Goal: Task Accomplishment & Management: Manage account settings

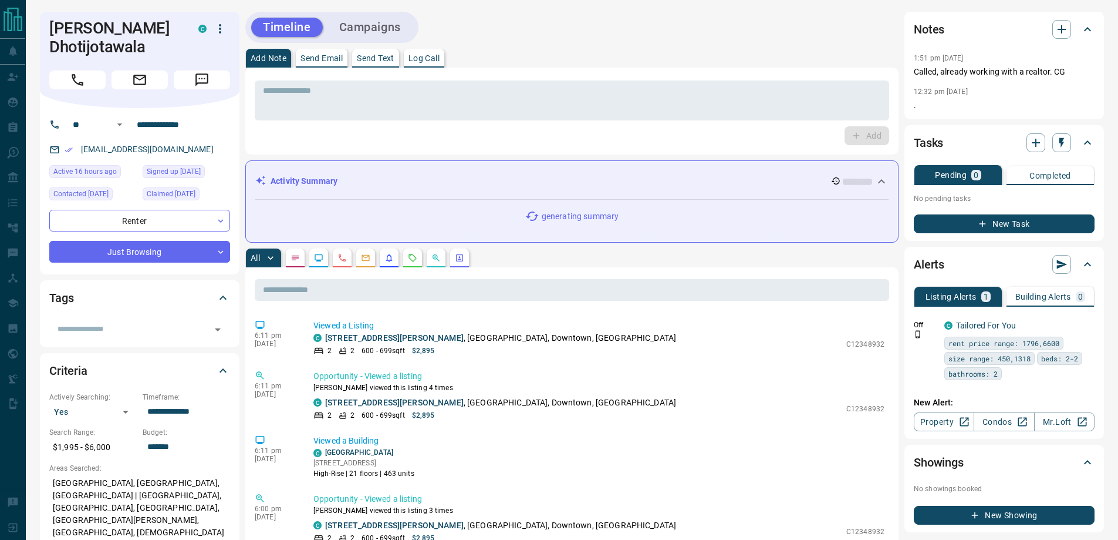
click at [220, 31] on icon "button" at bounding box center [220, 29] width 14 height 14
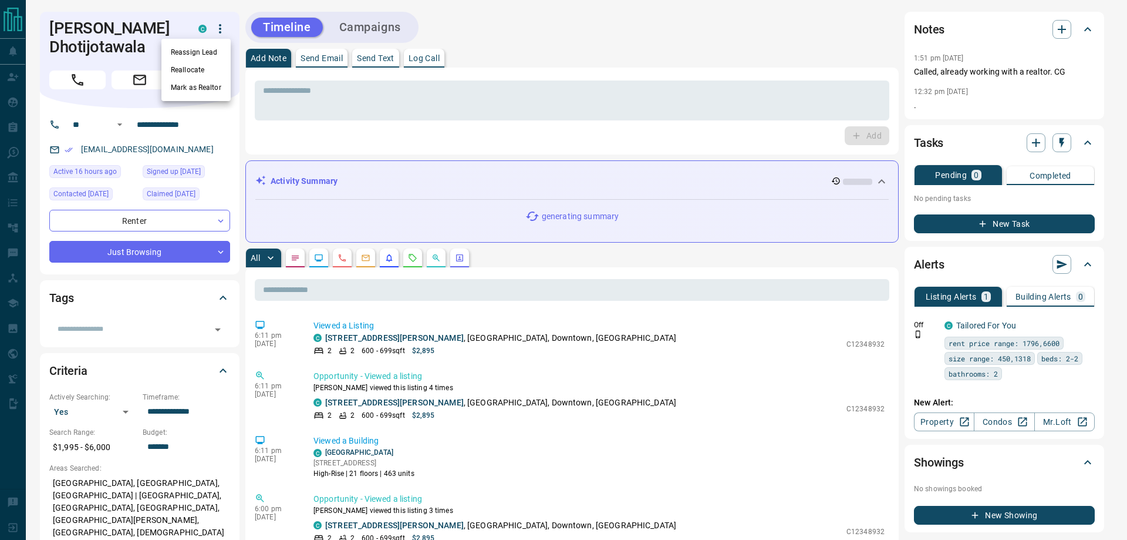
click at [218, 49] on li "Reassign Lead" at bounding box center [195, 52] width 69 height 18
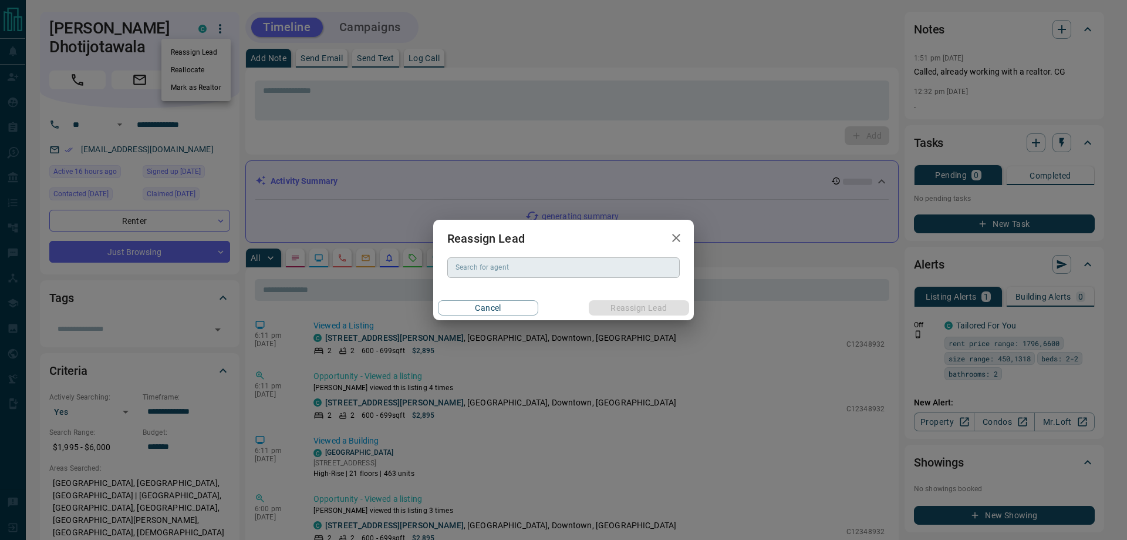
click at [545, 264] on input "Search for agent" at bounding box center [563, 267] width 224 height 13
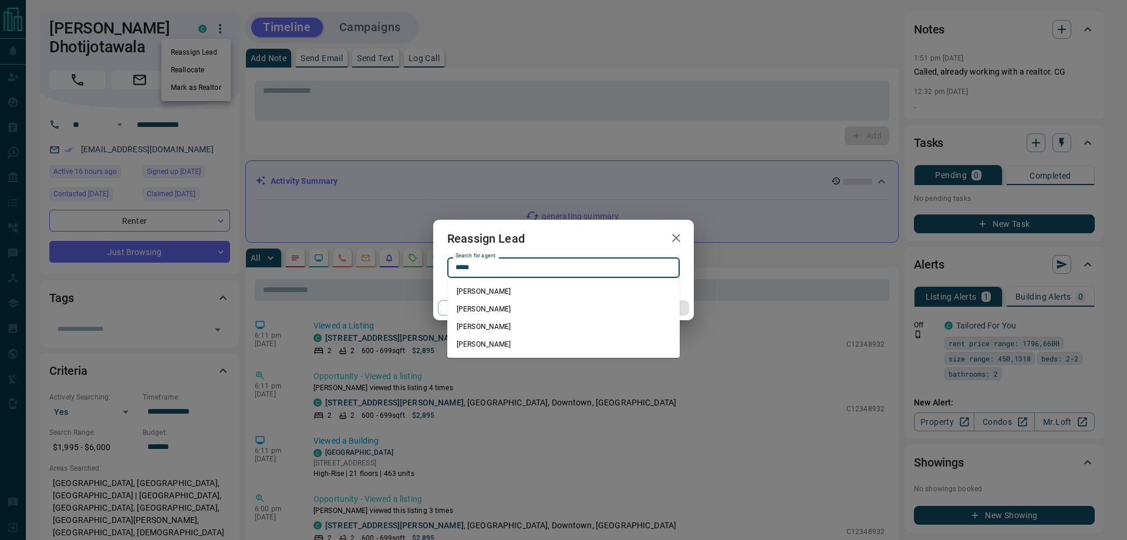
click at [508, 292] on li "[PERSON_NAME]" at bounding box center [563, 291] width 232 height 18
type input "**********"
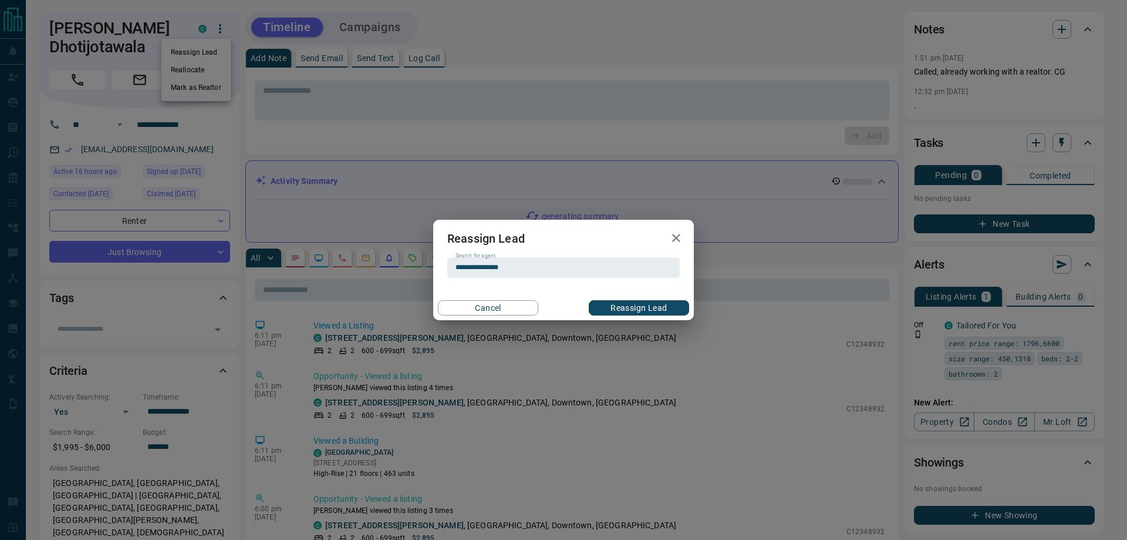
click at [623, 306] on button "Reassign Lead" at bounding box center [639, 307] width 100 height 15
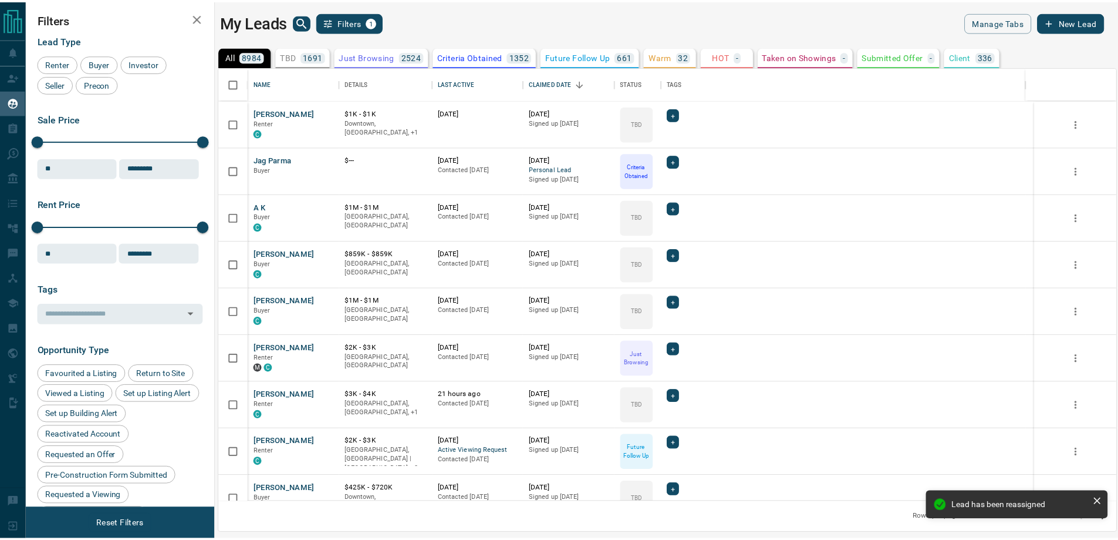
scroll to position [426, 897]
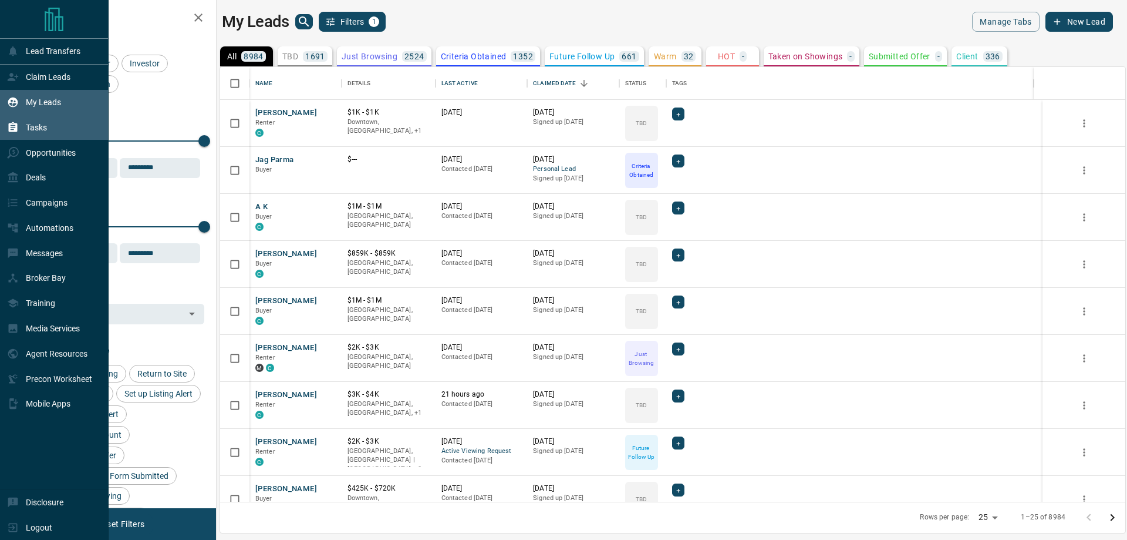
drag, startPoint x: 33, startPoint y: 120, endPoint x: 236, endPoint y: 124, distance: 202.6
click at [33, 120] on div "Tasks" at bounding box center [27, 126] width 40 height 19
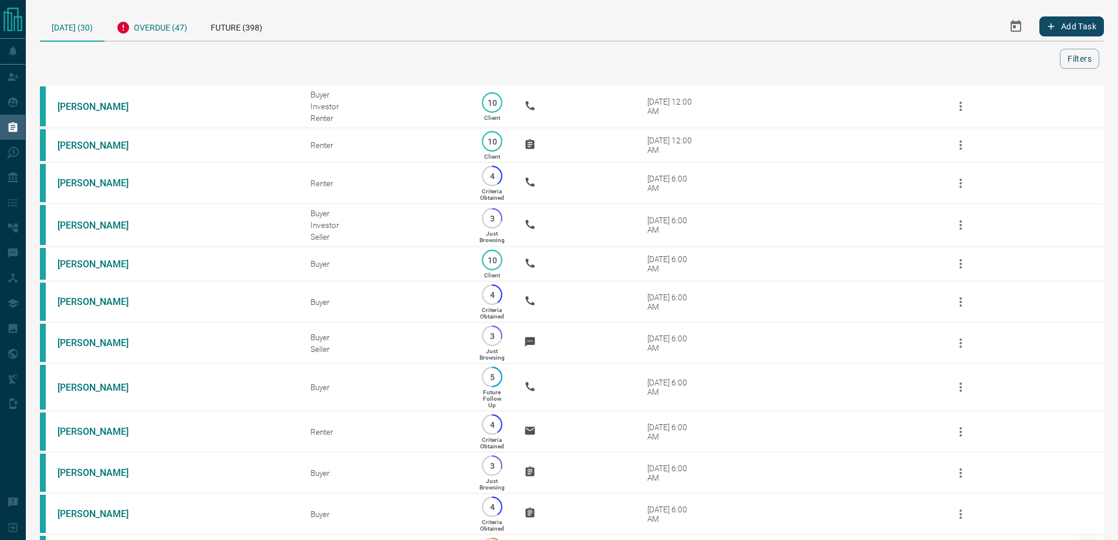
click at [176, 29] on div "Overdue (47)" at bounding box center [152, 26] width 95 height 29
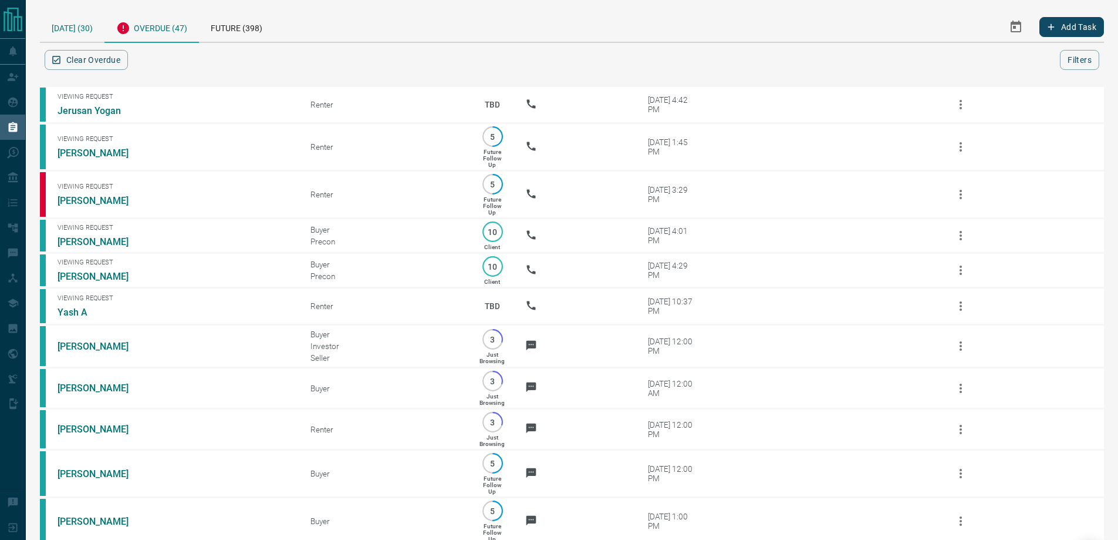
click at [81, 25] on div "[DATE] (30)" at bounding box center [72, 27] width 65 height 30
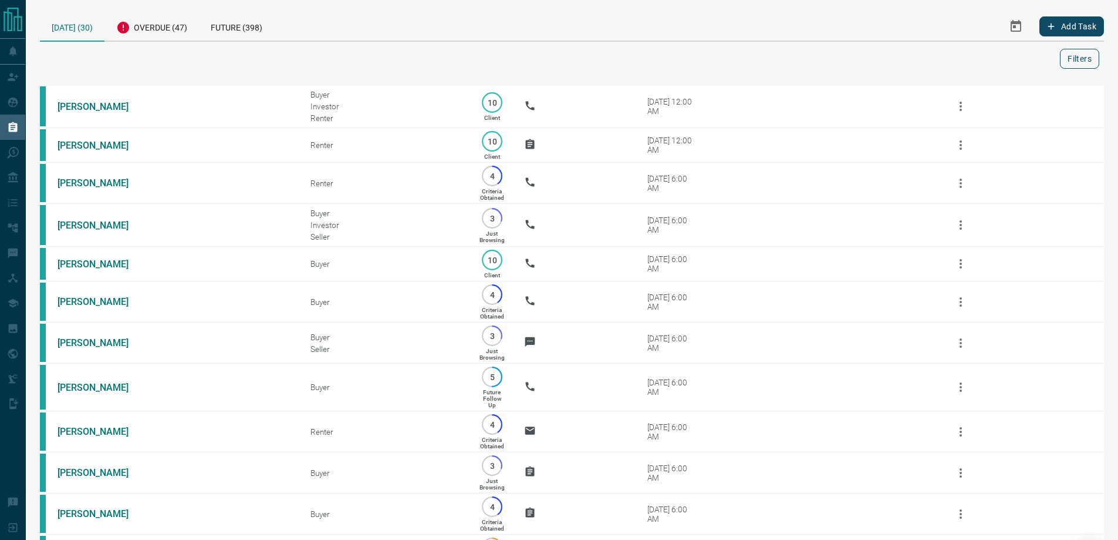
click at [1083, 66] on button "Filters" at bounding box center [1079, 59] width 39 height 20
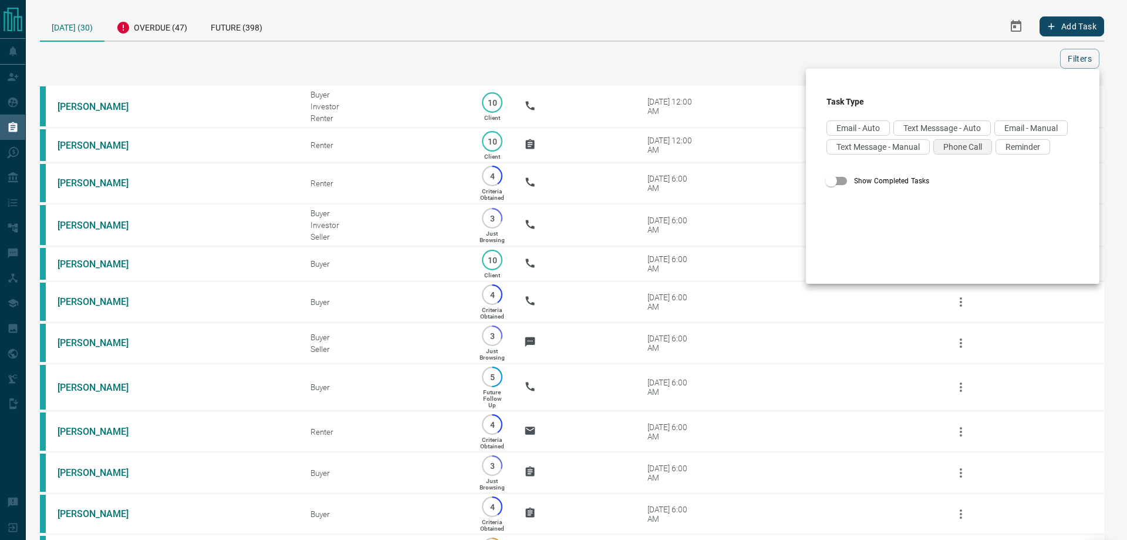
click at [943, 151] on span "Phone Call" at bounding box center [962, 146] width 39 height 9
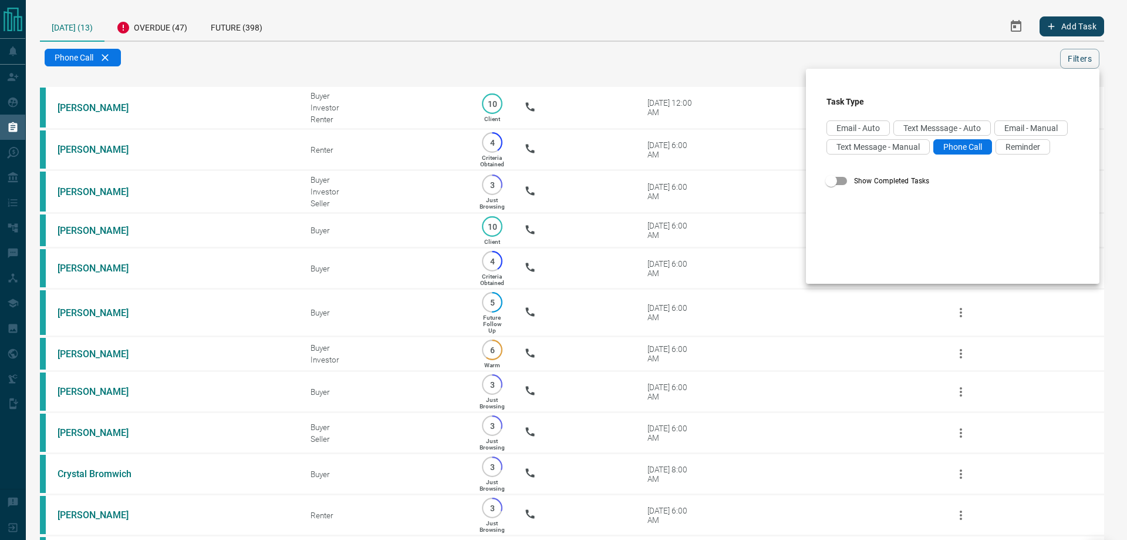
click at [479, 64] on div at bounding box center [563, 270] width 1127 height 540
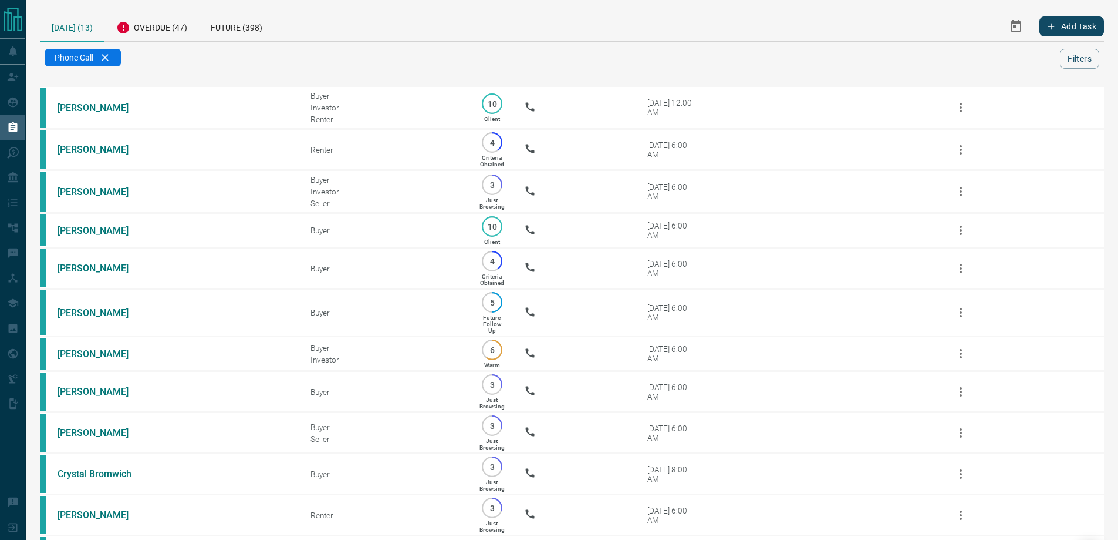
scroll to position [59, 0]
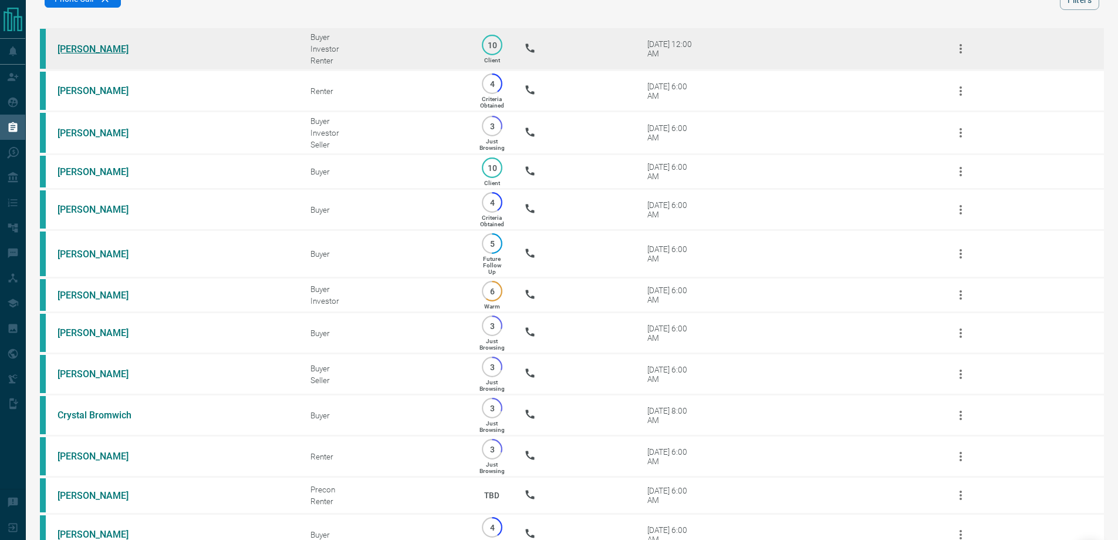
click at [93, 49] on link "[PERSON_NAME]" at bounding box center [102, 48] width 88 height 11
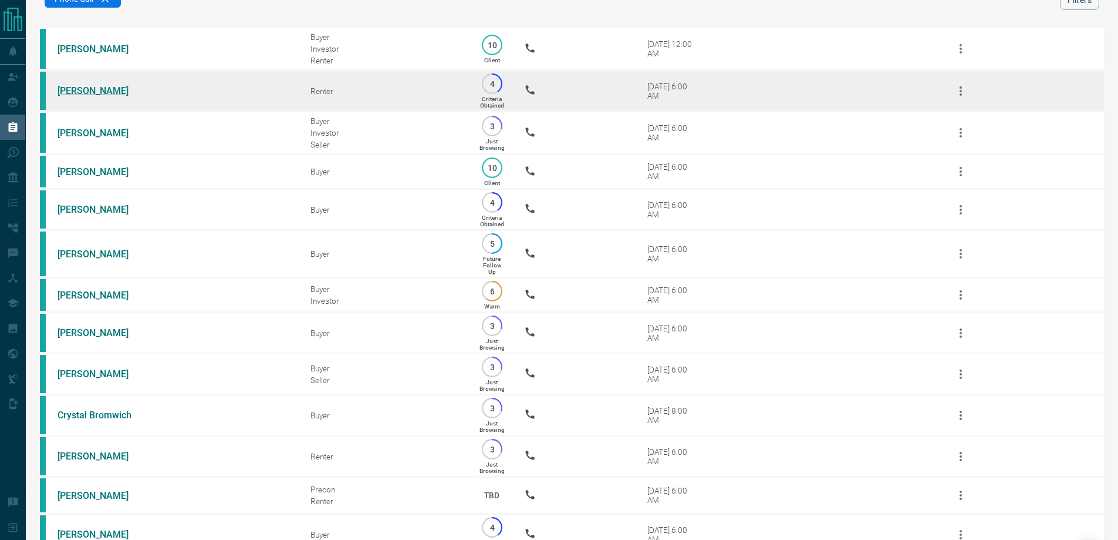
click at [74, 95] on link "[PERSON_NAME]" at bounding box center [102, 90] width 88 height 11
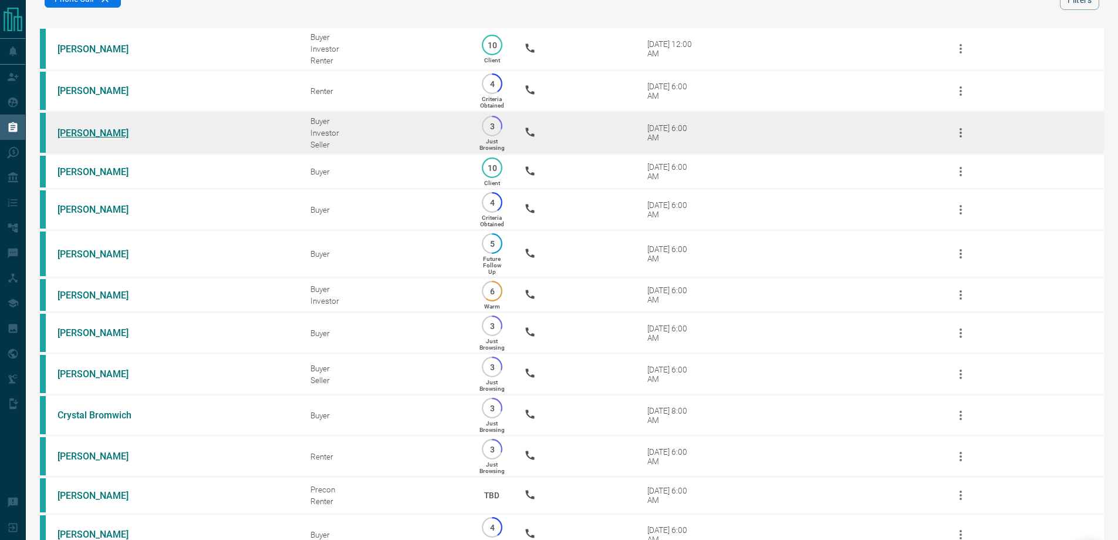
click at [83, 133] on link "[PERSON_NAME]" at bounding box center [102, 132] width 88 height 11
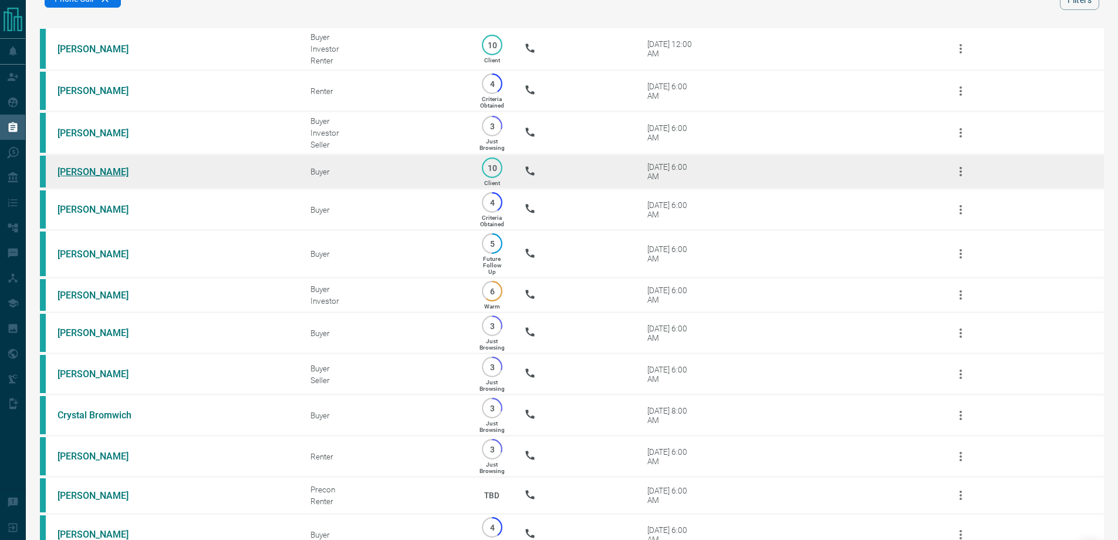
click at [85, 174] on link "[PERSON_NAME]" at bounding box center [102, 171] width 88 height 11
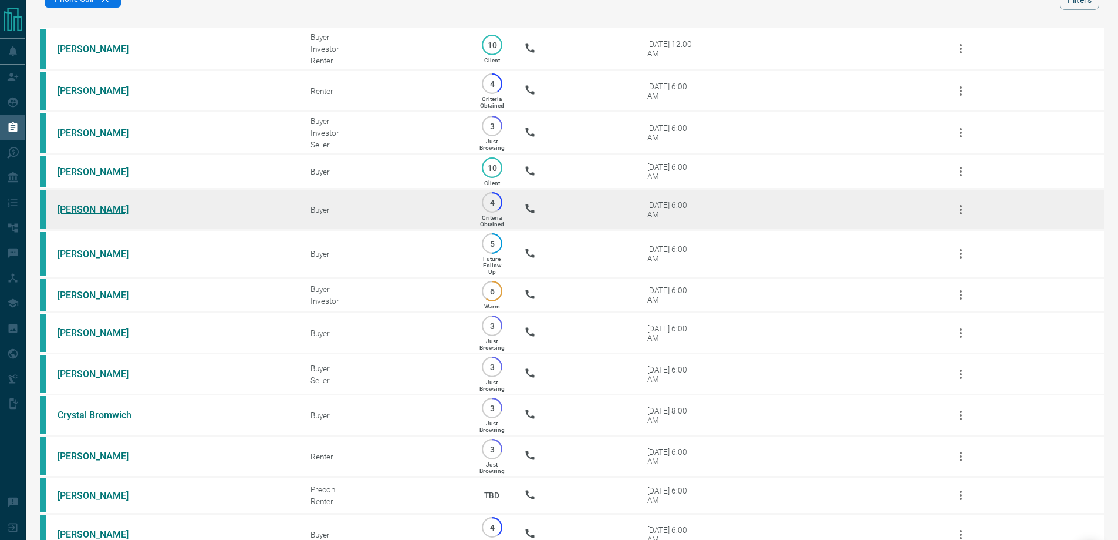
click at [83, 215] on link "[PERSON_NAME]" at bounding box center [102, 209] width 88 height 11
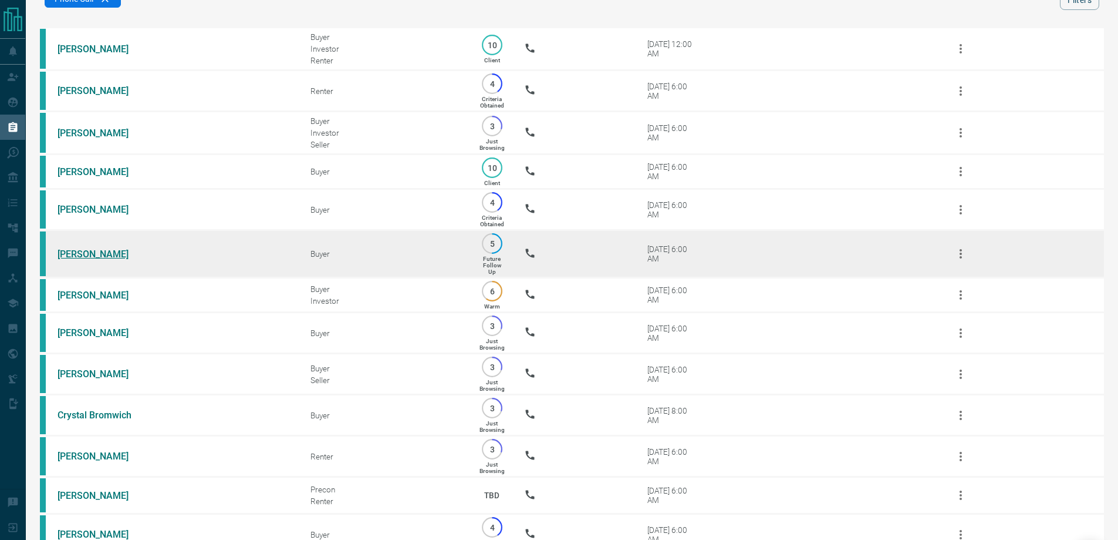
click at [70, 258] on link "[PERSON_NAME]" at bounding box center [102, 253] width 88 height 11
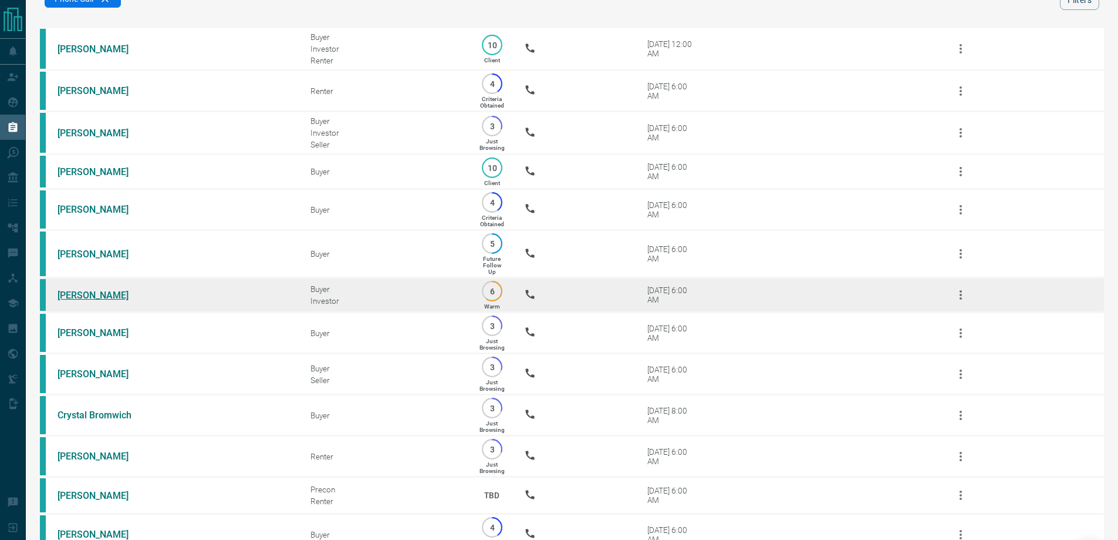
click at [74, 301] on link "[PERSON_NAME]" at bounding box center [102, 294] width 88 height 11
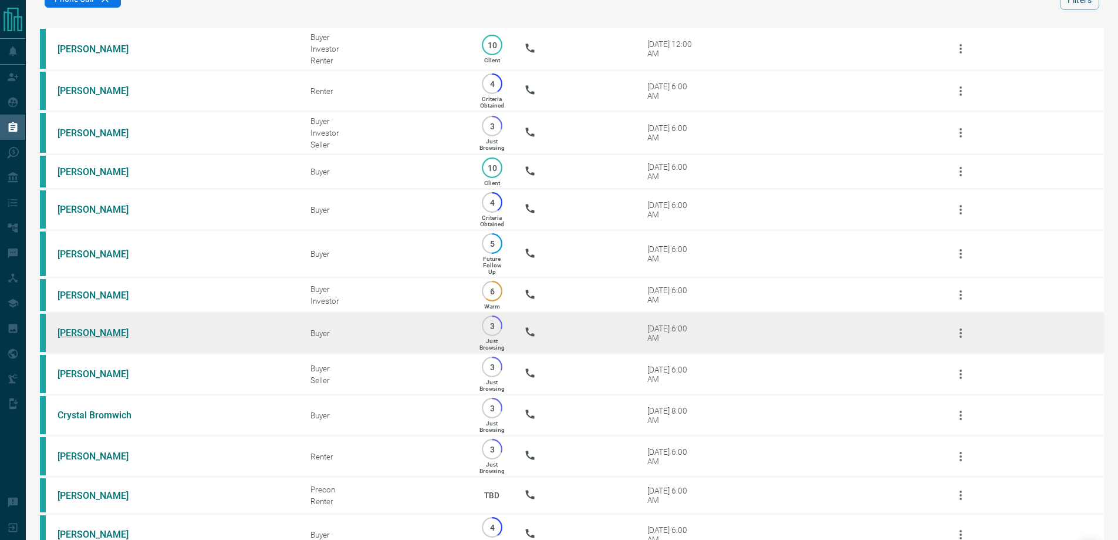
click at [65, 338] on link "[PERSON_NAME]" at bounding box center [102, 332] width 88 height 11
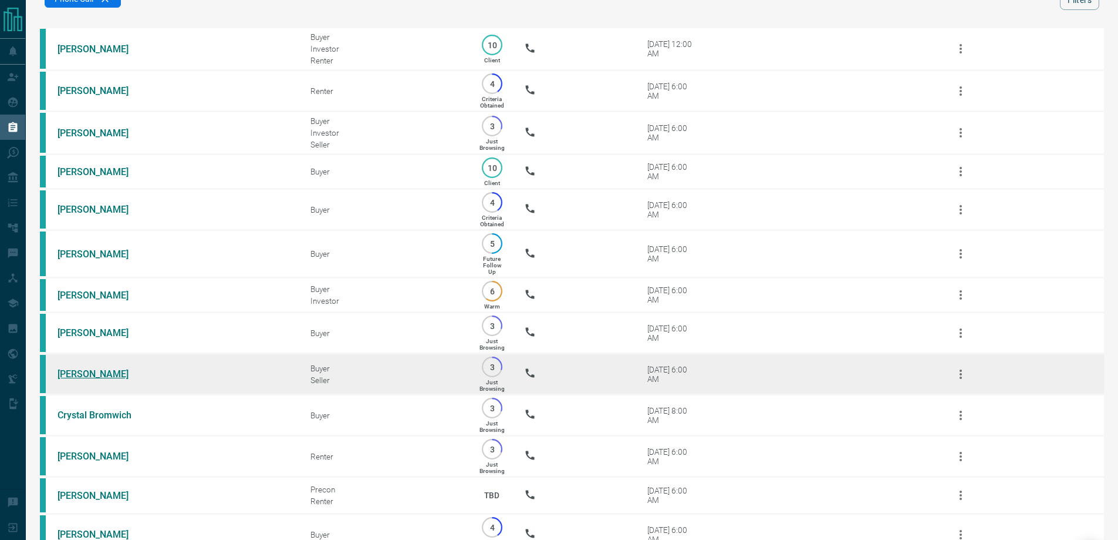
click at [70, 379] on link "[PERSON_NAME]" at bounding box center [102, 373] width 88 height 11
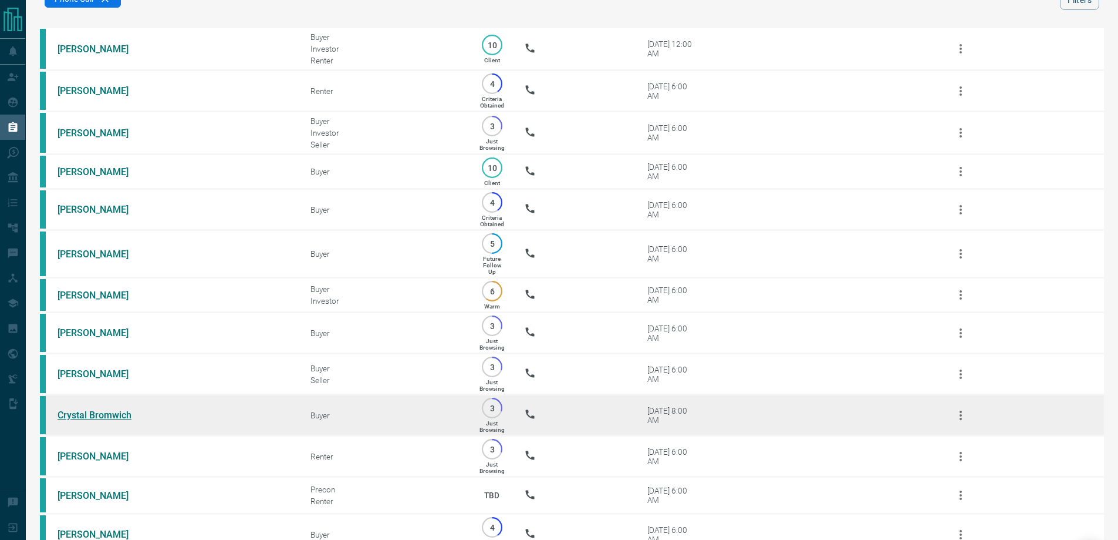
click at [74, 420] on link "Crystal Bromwich" at bounding box center [102, 414] width 88 height 11
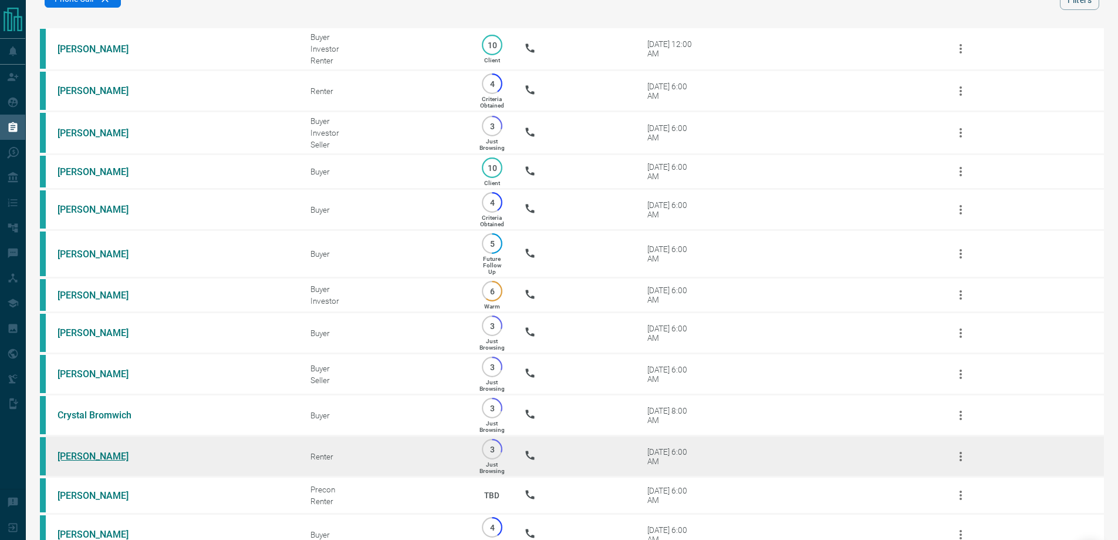
click at [79, 461] on link "[PERSON_NAME]" at bounding box center [102, 455] width 88 height 11
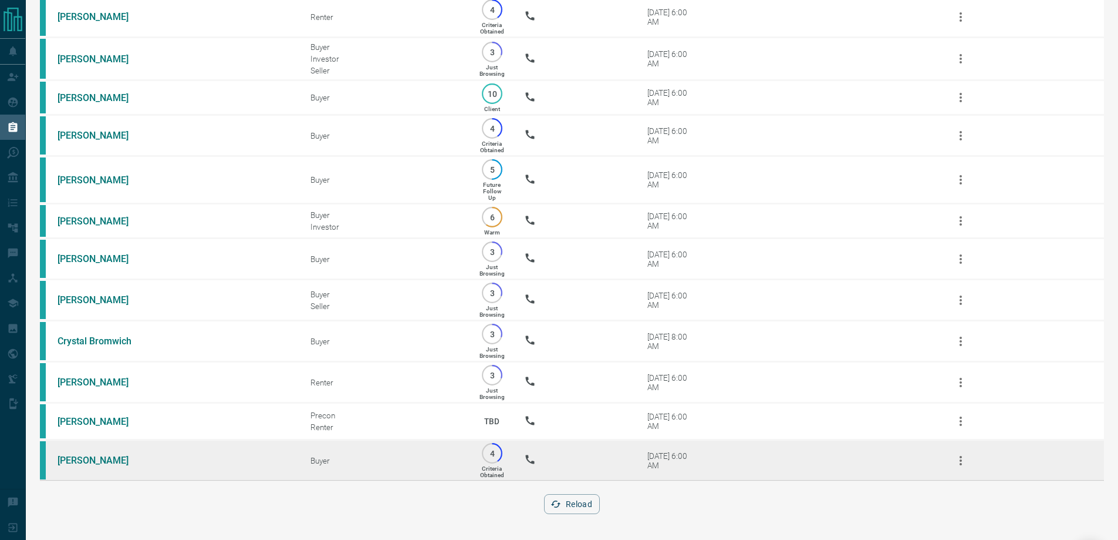
scroll to position [156, 0]
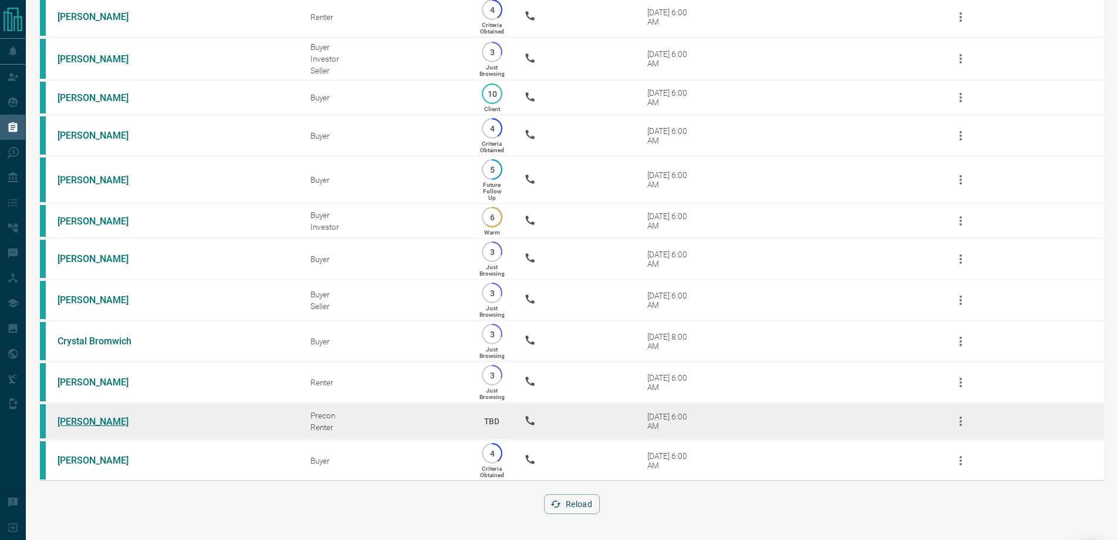
click at [83, 417] on link "[PERSON_NAME]" at bounding box center [102, 421] width 88 height 11
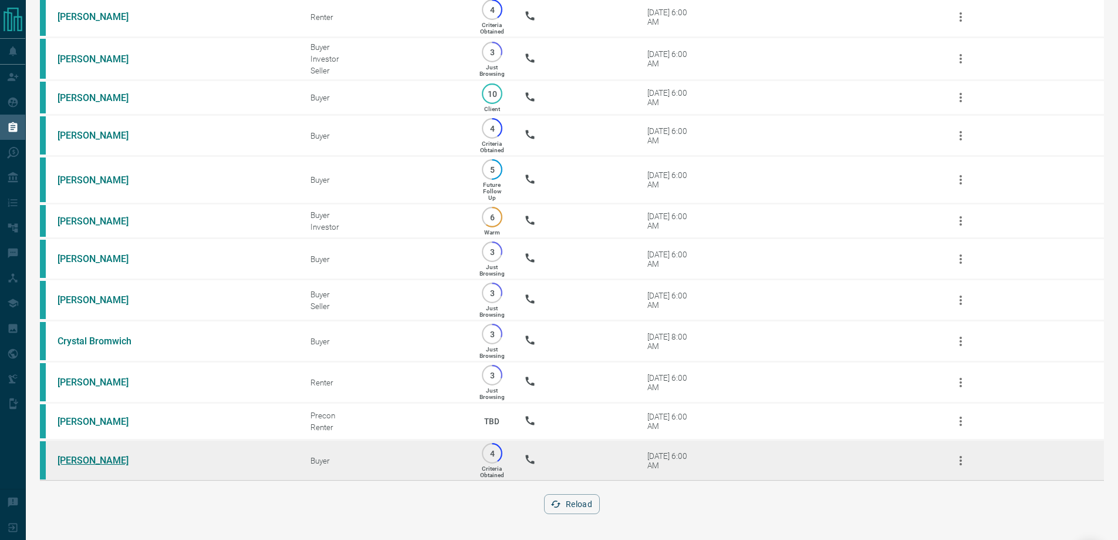
click at [74, 461] on link "[PERSON_NAME]" at bounding box center [102, 459] width 88 height 11
